Goal: Find specific page/section: Find specific page/section

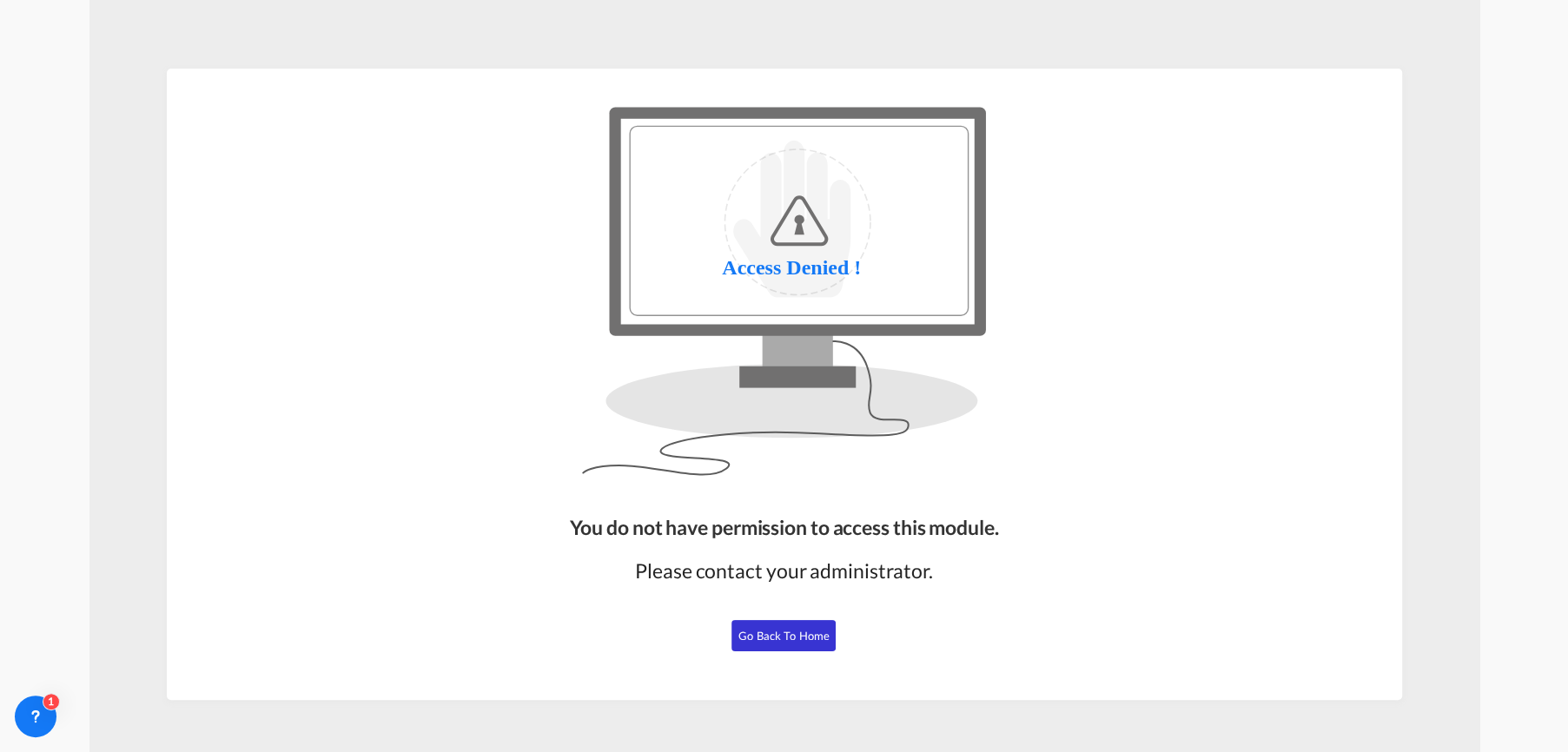
click at [796, 624] on button "Go Back to Home" at bounding box center [783, 636] width 104 height 31
click at [814, 629] on span "Go Back to Home" at bounding box center [784, 636] width 91 height 14
click at [763, 639] on span "Go Back to Home" at bounding box center [784, 636] width 91 height 14
